Goal: Transaction & Acquisition: Purchase product/service

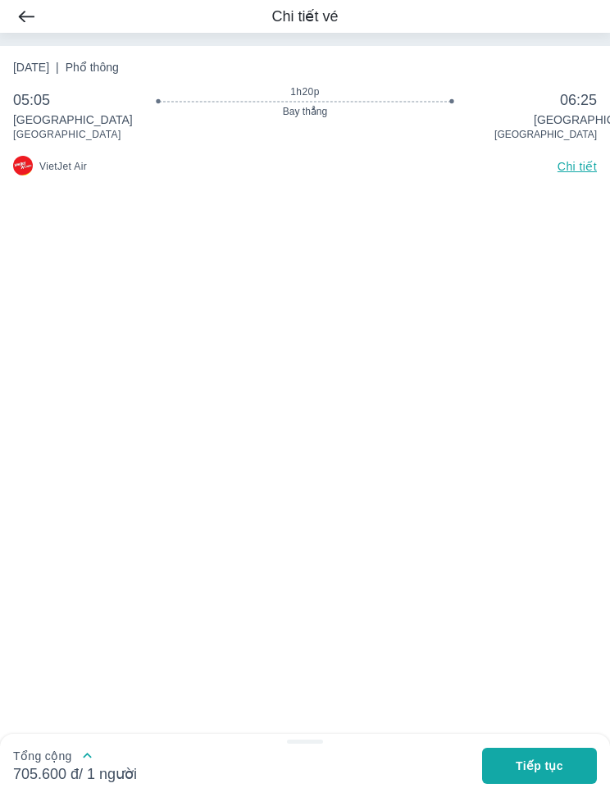
click at [552, 765] on span "Tiếp tục" at bounding box center [539, 765] width 48 height 16
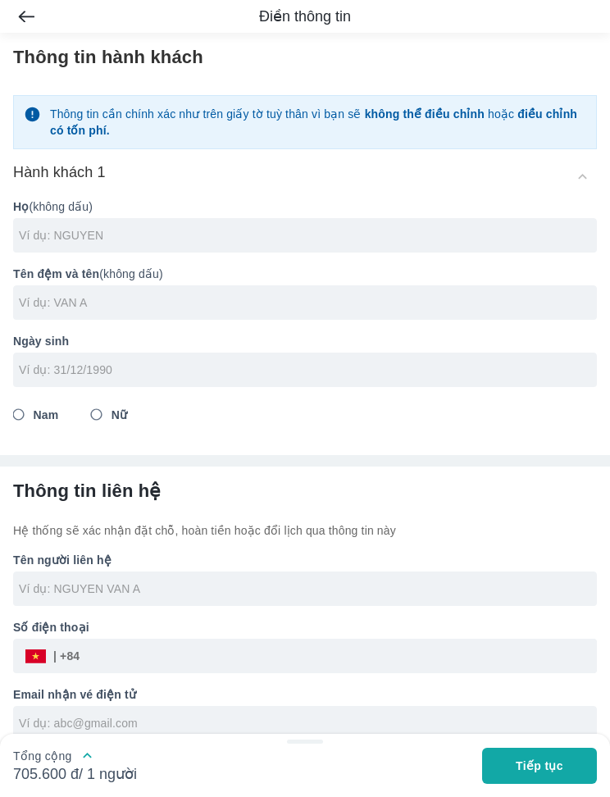
scroll to position [42, 0]
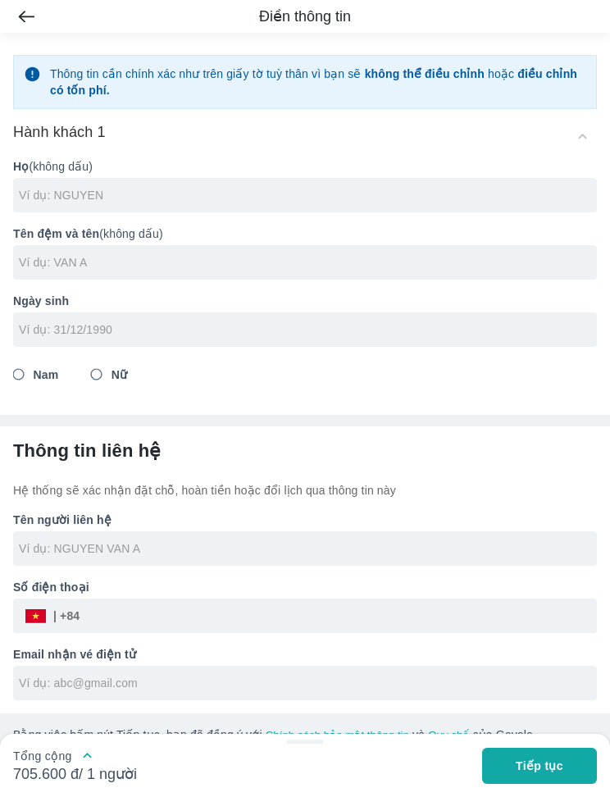
click at [23, 369] on input "Nam" at bounding box center [19, 375] width 30 height 30
radio input "true"
click at [52, 194] on input "text" at bounding box center [308, 195] width 578 height 16
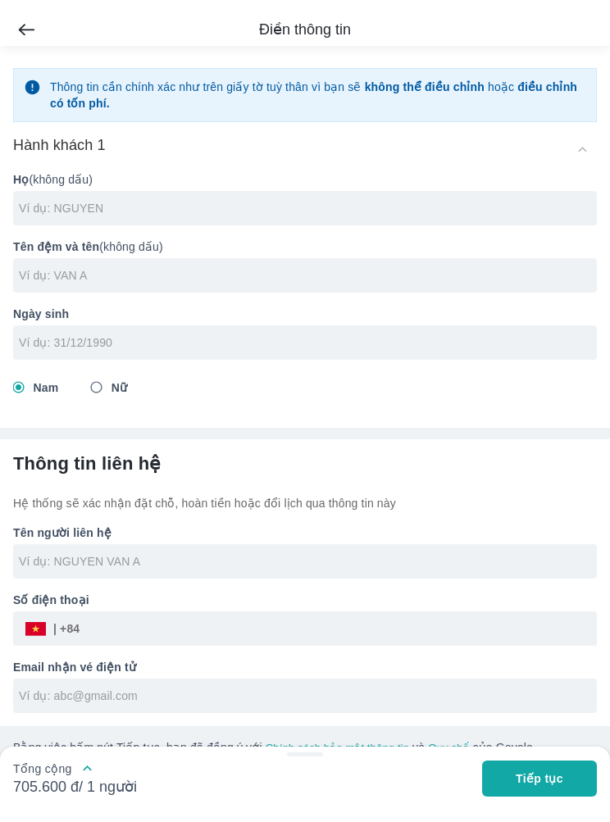
scroll to position [16, 0]
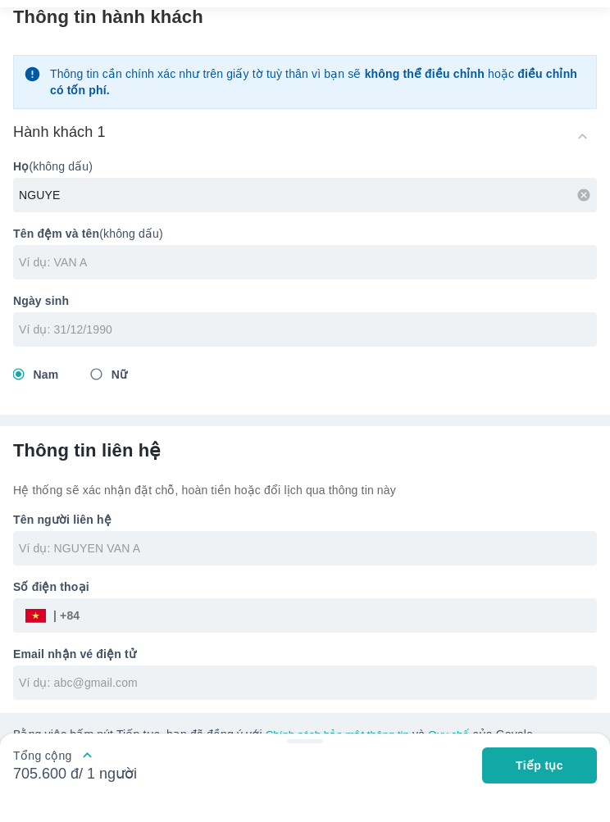
type input "[PERSON_NAME]"
click at [81, 279] on input "text" at bounding box center [308, 287] width 578 height 16
type input "[PERSON_NAME]"
click at [397, 347] on input "tel" at bounding box center [299, 355] width 561 height 16
type input "[DATE]"
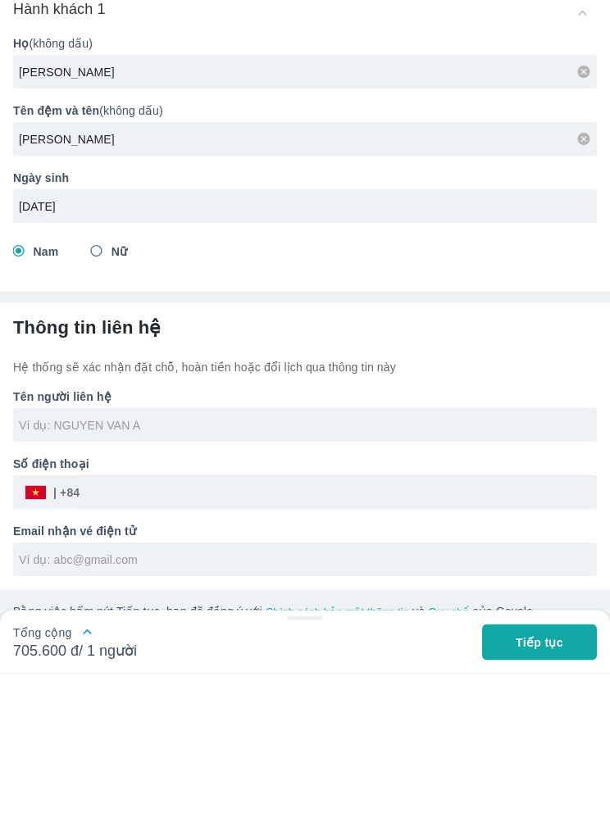
type input "[PERSON_NAME]"
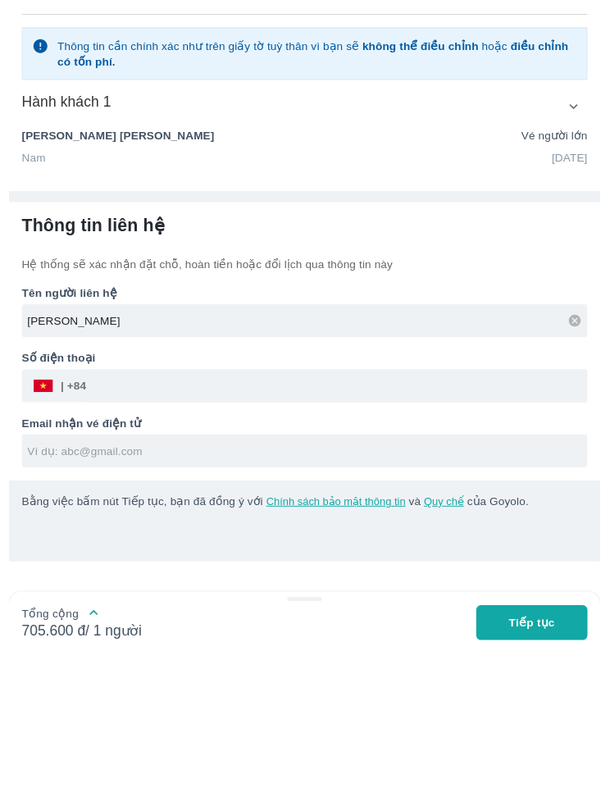
scroll to position [0, 0]
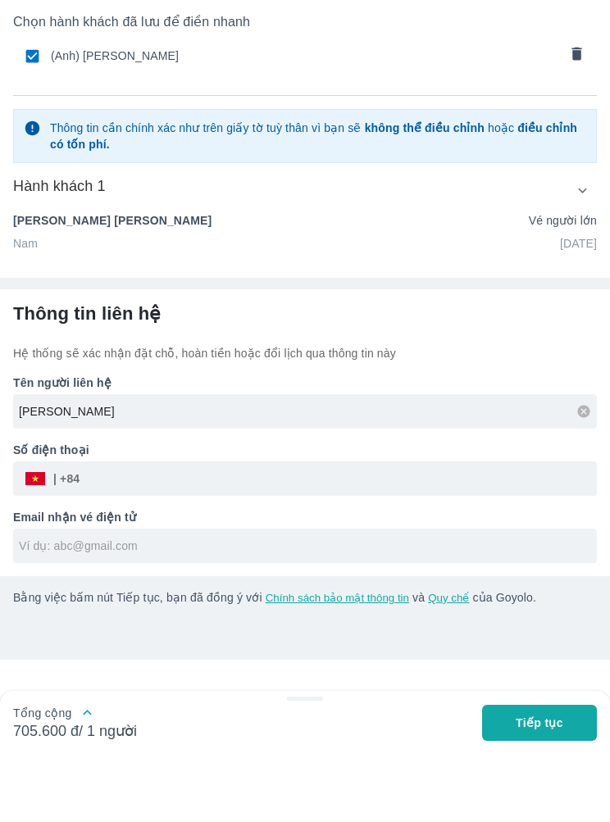
type input "[DATE]"
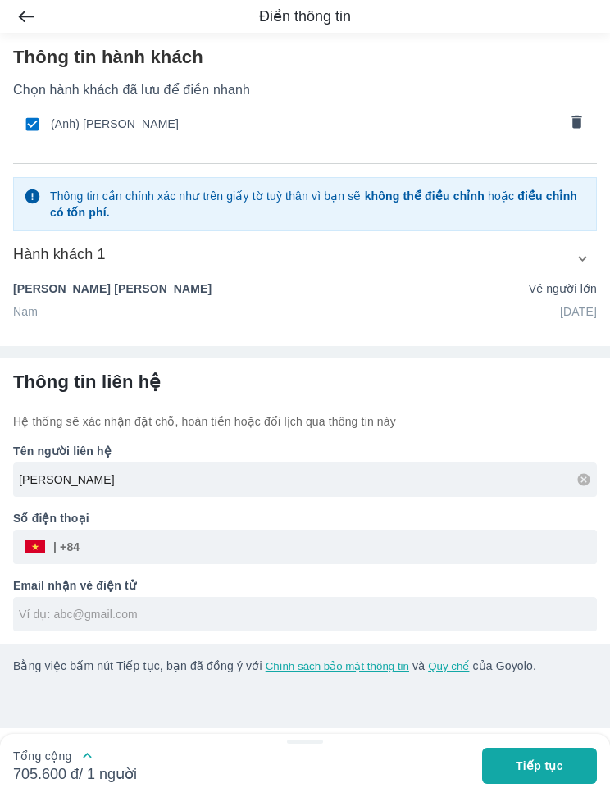
click at [484, 556] on input "tel" at bounding box center [337, 546] width 517 height 39
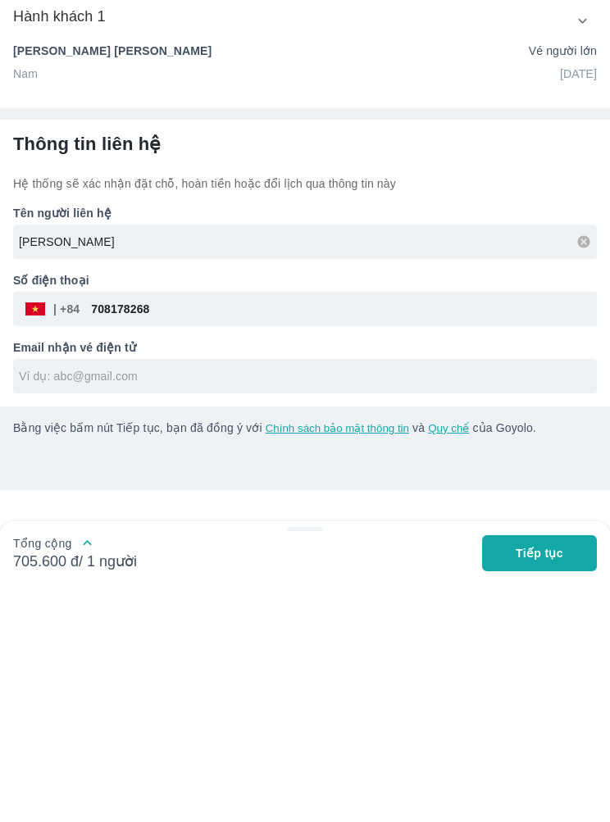
type input "708178268"
click at [410, 606] on input "text" at bounding box center [308, 614] width 578 height 16
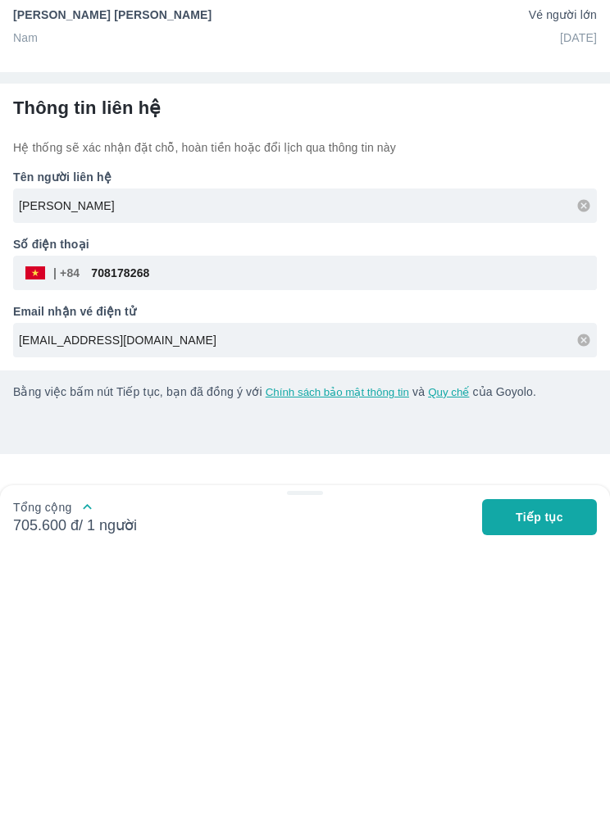
type input "[EMAIL_ADDRESS][DOMAIN_NAME]"
click at [570, 773] on button "Tiếp tục" at bounding box center [539, 791] width 115 height 36
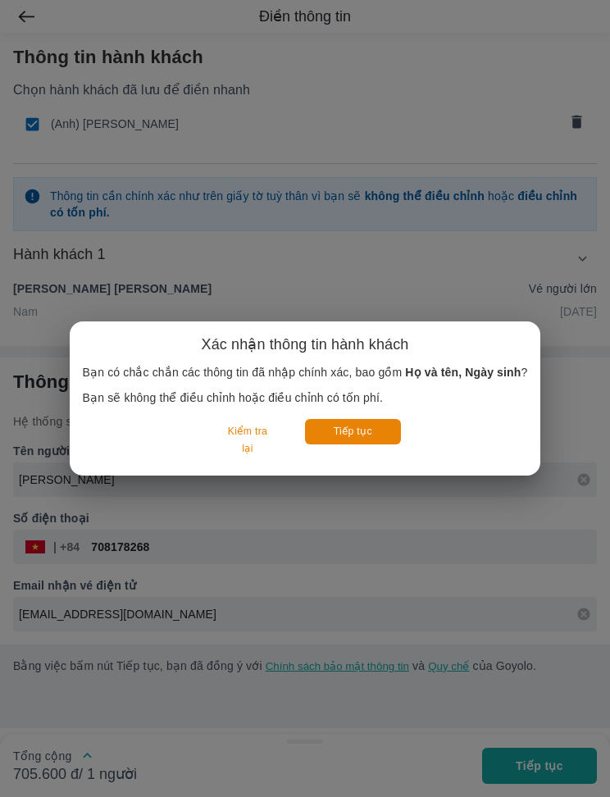
click at [370, 444] on button "Tiếp tục" at bounding box center [353, 431] width 96 height 25
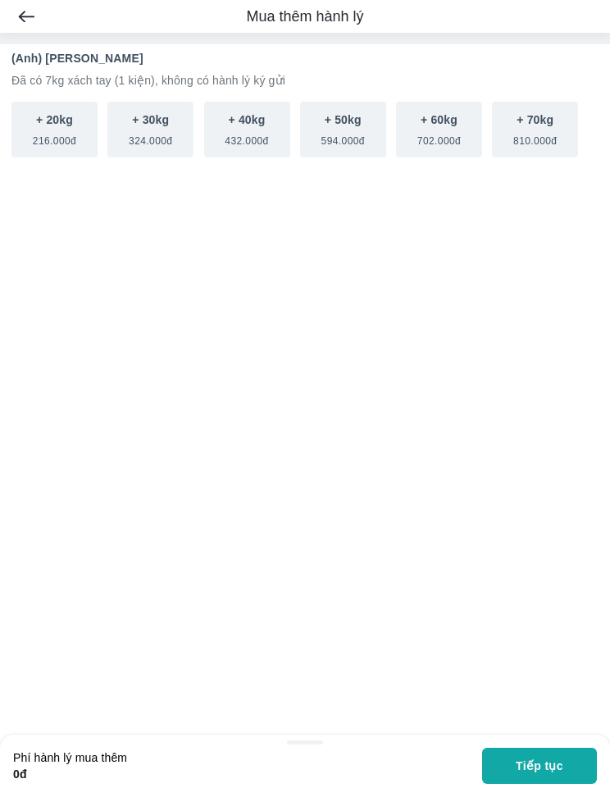
click at [542, 760] on span "Tiếp tục" at bounding box center [539, 765] width 48 height 16
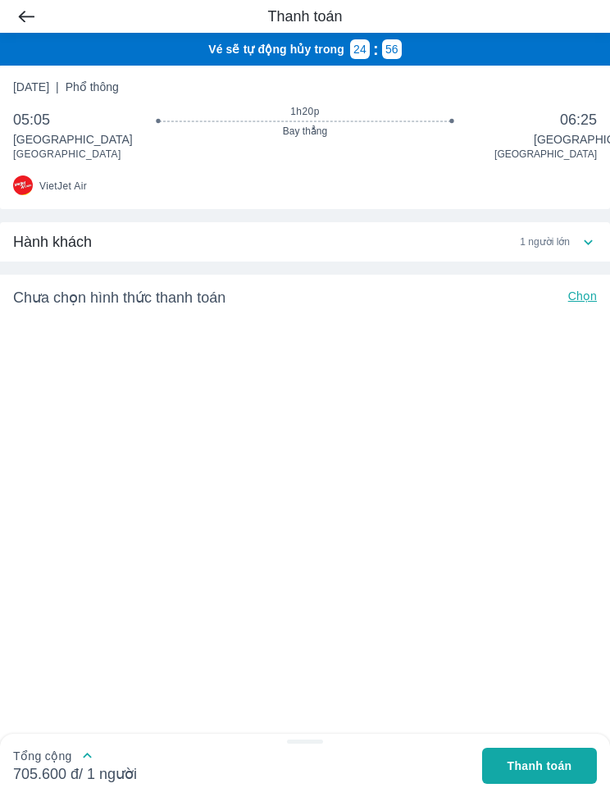
click at [594, 295] on p "Chọn" at bounding box center [582, 298] width 29 height 20
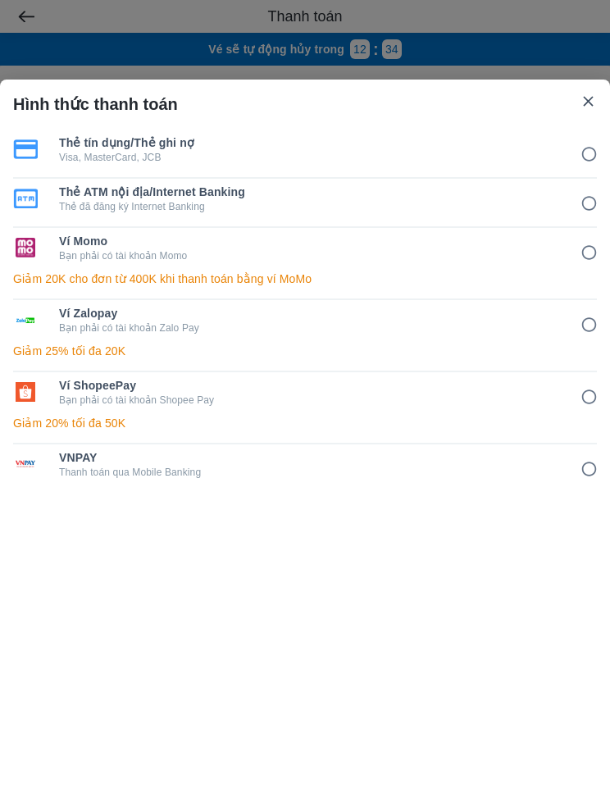
click at [595, 324] on input "5" at bounding box center [589, 325] width 32 height 32
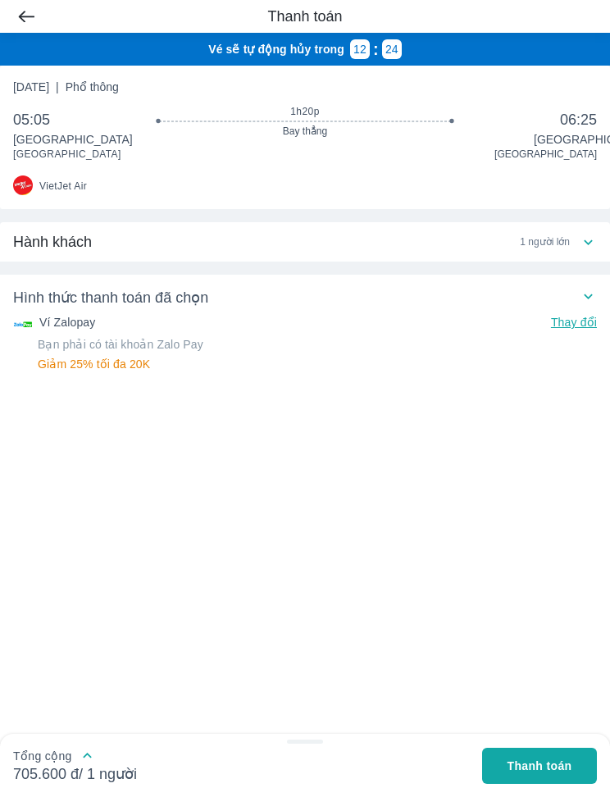
click at [505, 762] on button "Thanh toán" at bounding box center [539, 765] width 115 height 36
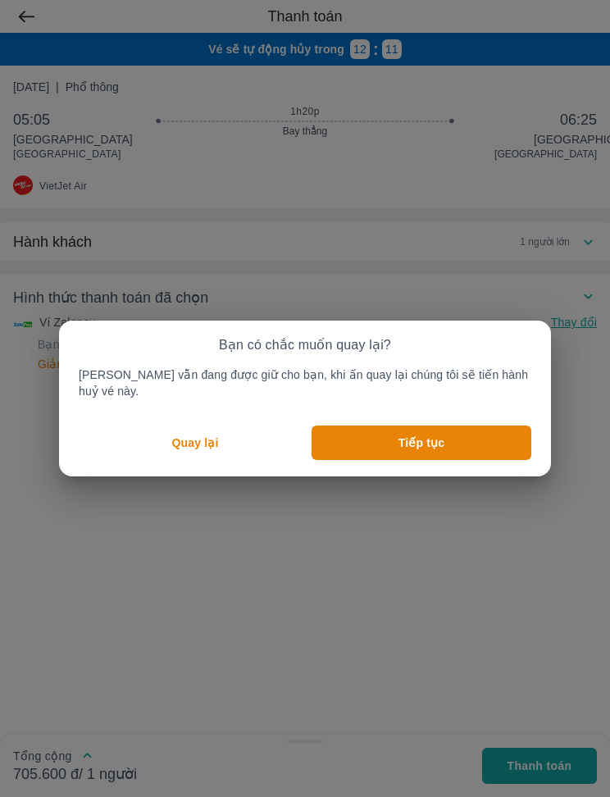
click at [199, 434] on p "Quay lại" at bounding box center [195, 442] width 47 height 16
